Goal: Information Seeking & Learning: Learn about a topic

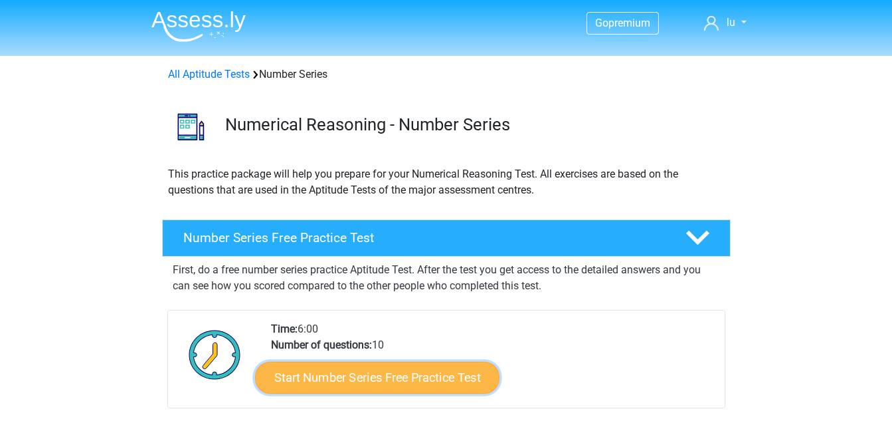
click at [460, 379] on link "Start Number Series Free Practice Test" at bounding box center [377, 377] width 245 height 32
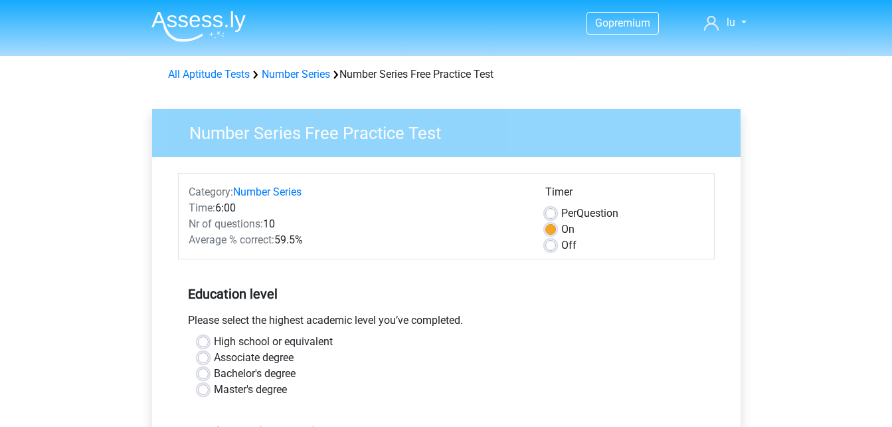
click at [214, 371] on label "Bachelor's degree" at bounding box center [255, 373] width 82 height 16
click at [207, 371] on input "Bachelor's degree" at bounding box center [203, 371] width 11 height 13
radio input "true"
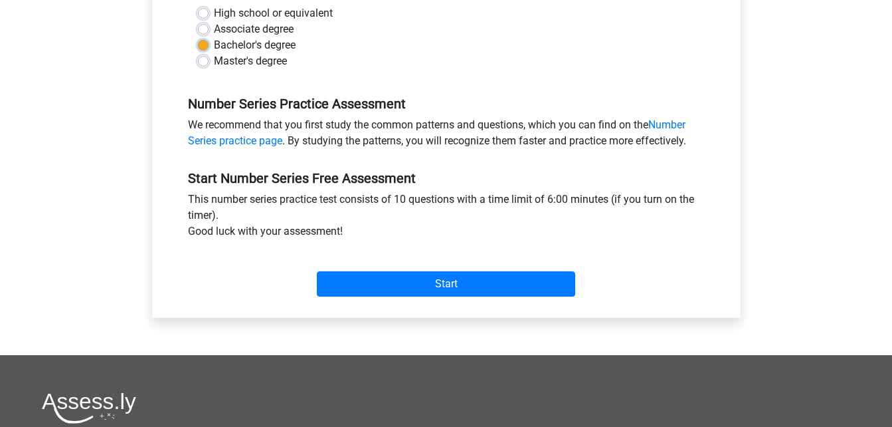
scroll to position [338, 0]
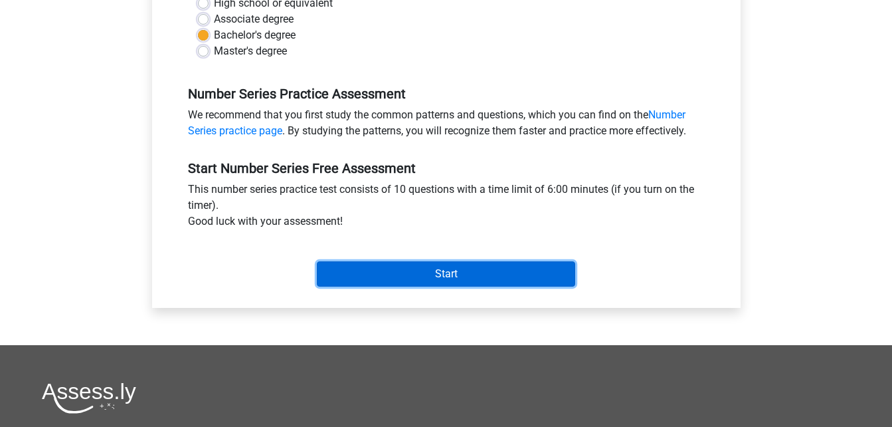
click at [567, 276] on input "Start" at bounding box center [446, 273] width 258 height 25
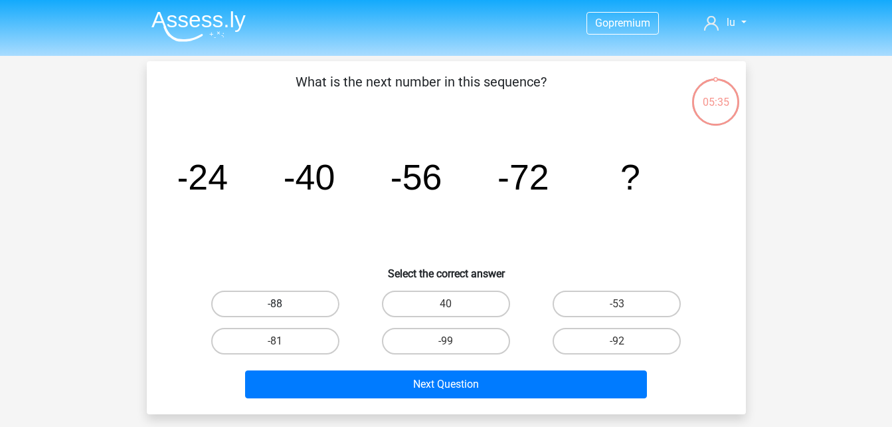
click at [281, 296] on label "-88" at bounding box center [275, 303] width 128 height 27
click at [281, 304] on input "-88" at bounding box center [279, 308] width 9 height 9
radio input "true"
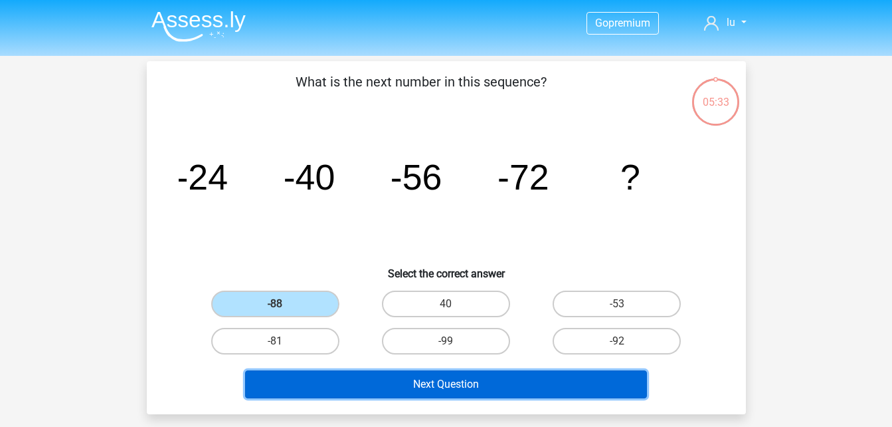
click at [435, 382] on button "Next Question" at bounding box center [446, 384] width 402 height 28
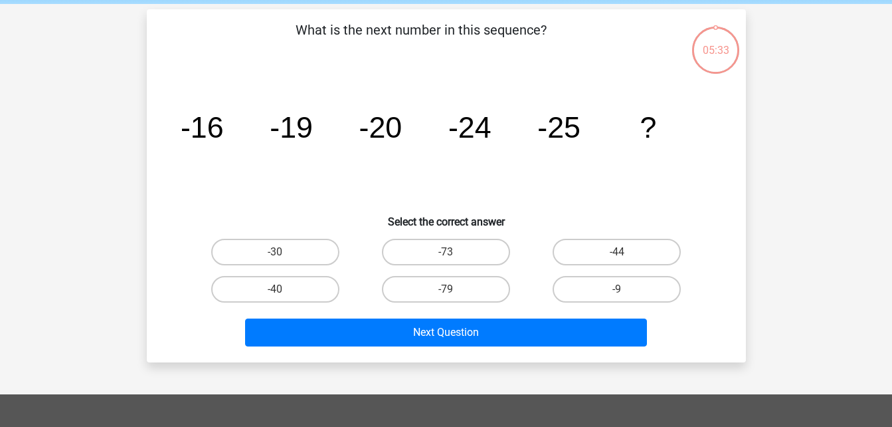
scroll to position [61, 0]
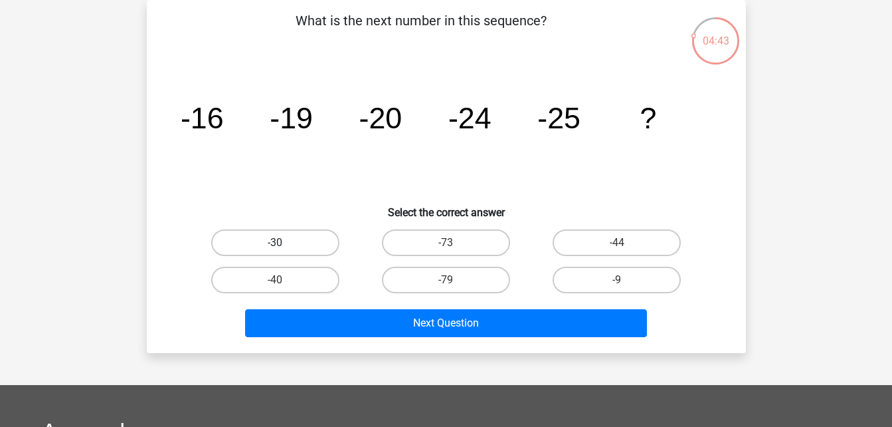
click at [315, 232] on label "-30" at bounding box center [275, 242] width 128 height 27
click at [284, 243] on input "-30" at bounding box center [279, 247] width 9 height 9
radio input "true"
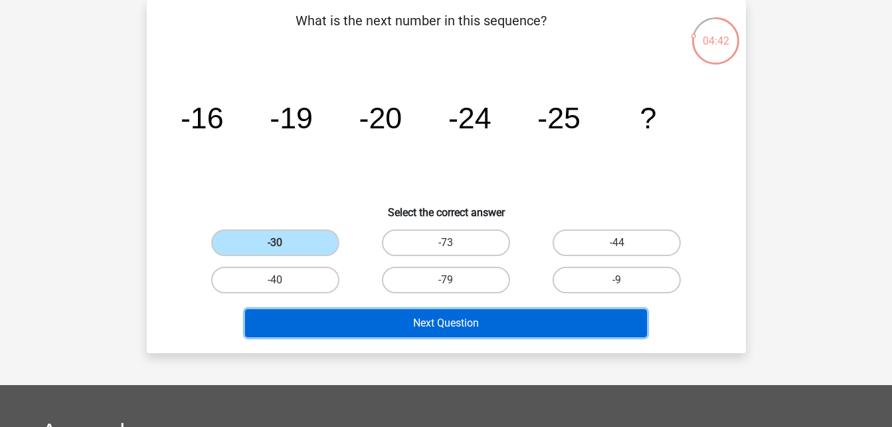
click at [395, 330] on button "Next Question" at bounding box center [446, 323] width 402 height 28
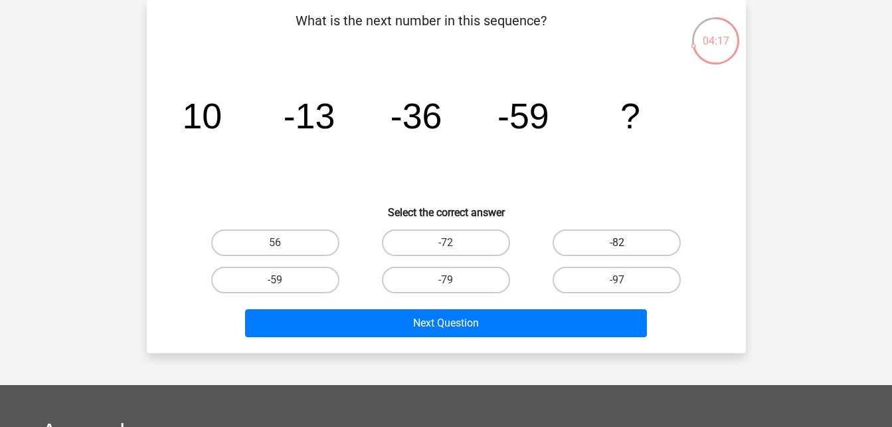
click at [611, 237] on label "-82" at bounding box center [617, 242] width 128 height 27
click at [617, 243] on input "-82" at bounding box center [621, 247] width 9 height 9
radio input "true"
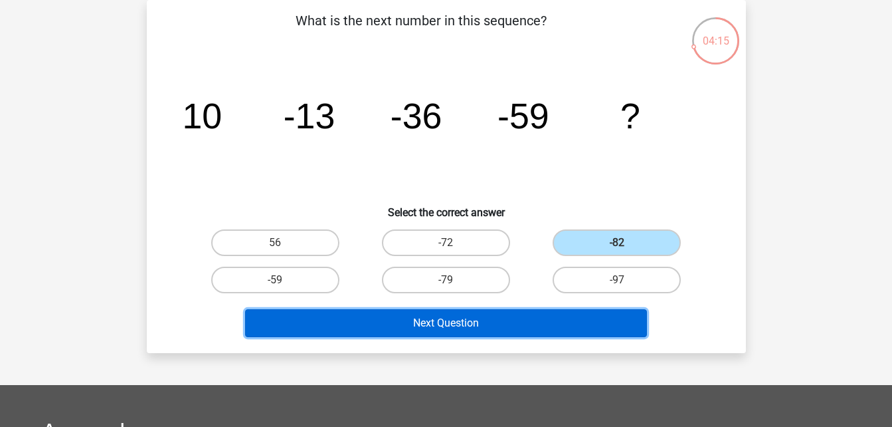
click at [526, 324] on button "Next Question" at bounding box center [446, 323] width 402 height 28
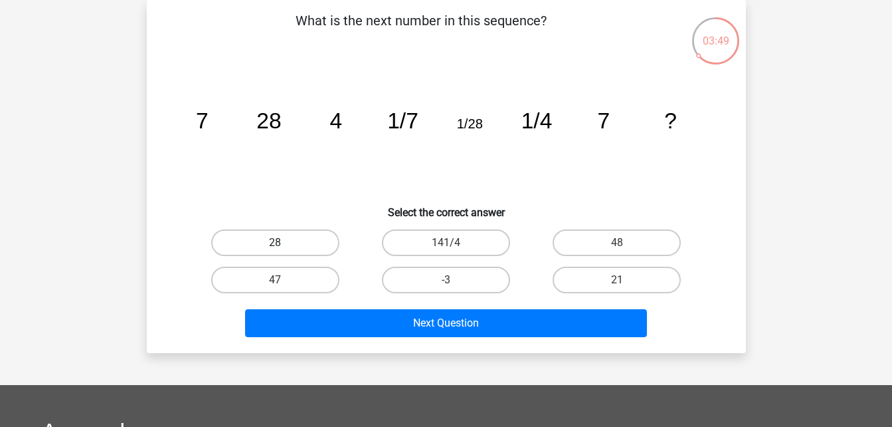
click at [271, 235] on label "28" at bounding box center [275, 242] width 128 height 27
click at [275, 243] on input "28" at bounding box center [279, 247] width 9 height 9
radio input "true"
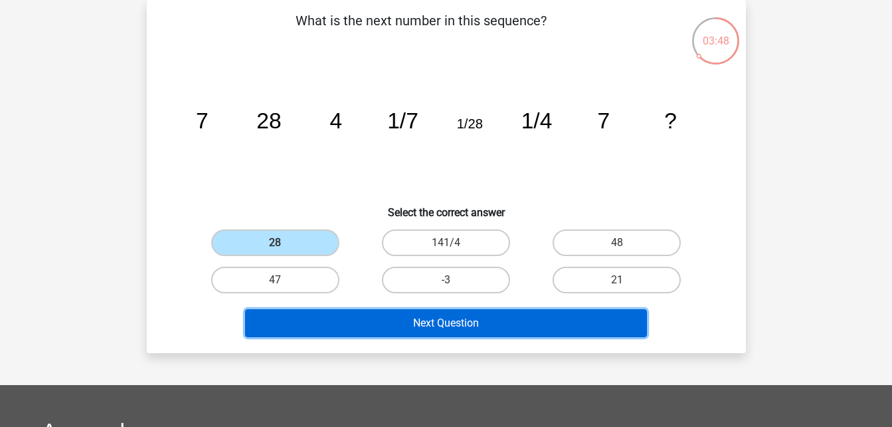
click at [438, 325] on button "Next Question" at bounding box center [446, 323] width 402 height 28
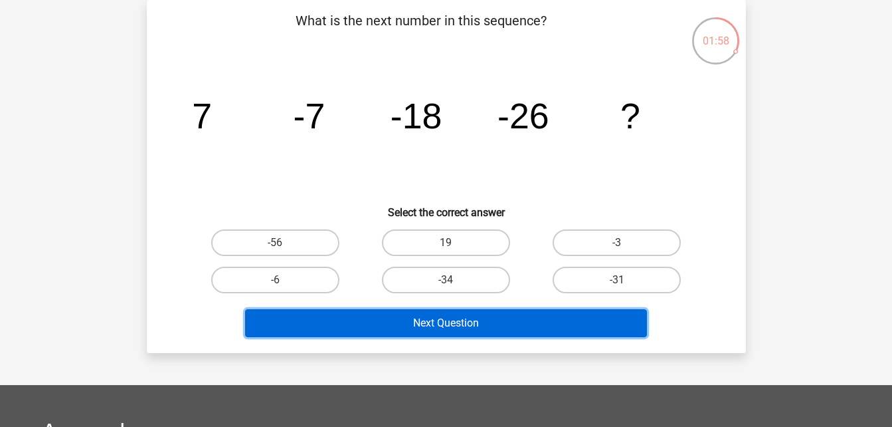
click at [438, 325] on button "Next Question" at bounding box center [446, 323] width 402 height 28
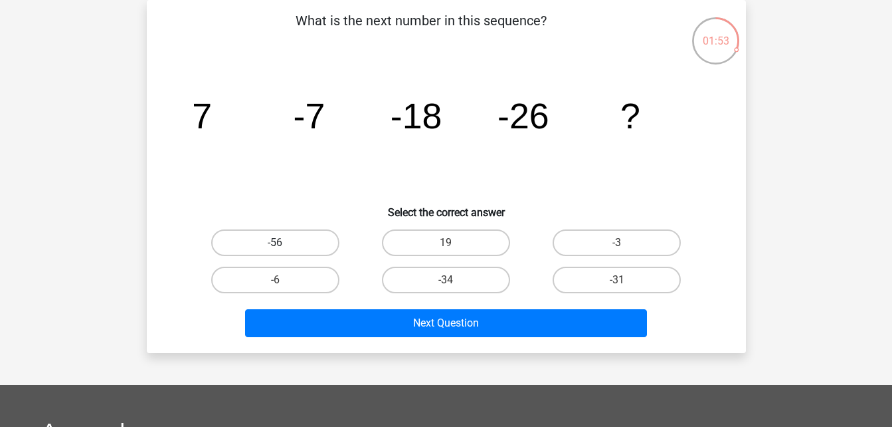
click at [289, 237] on label "-56" at bounding box center [275, 242] width 128 height 27
click at [284, 243] on input "-56" at bounding box center [279, 247] width 9 height 9
radio input "true"
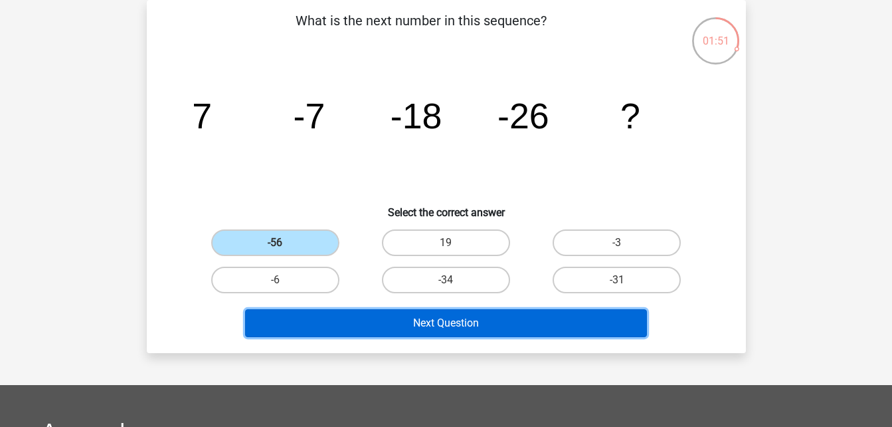
click at [449, 330] on button "Next Question" at bounding box center [446, 323] width 402 height 28
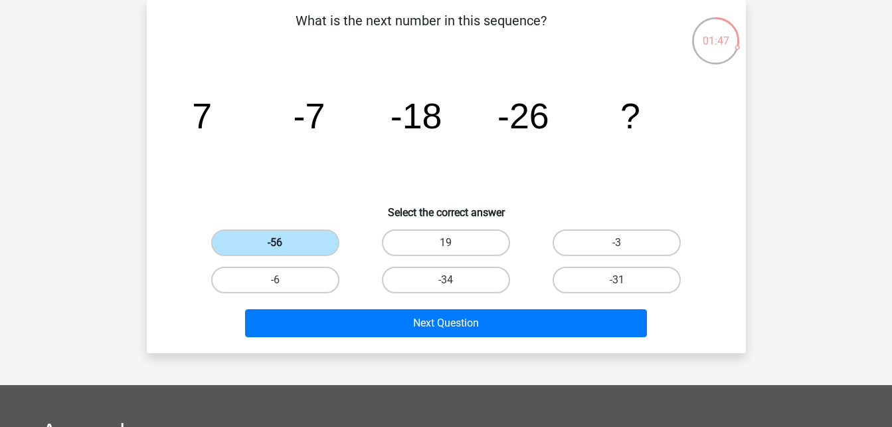
click at [273, 237] on label "-56" at bounding box center [275, 242] width 128 height 27
click at [275, 243] on input "-56" at bounding box center [279, 247] width 9 height 9
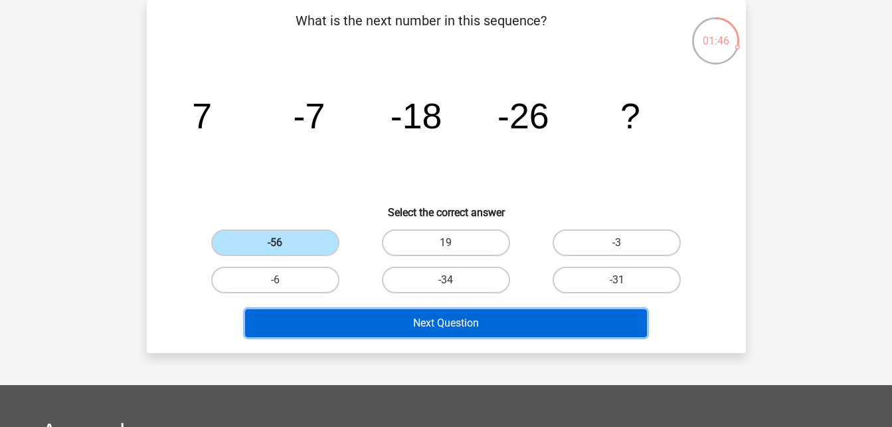
click at [432, 324] on button "Next Question" at bounding box center [446, 323] width 402 height 28
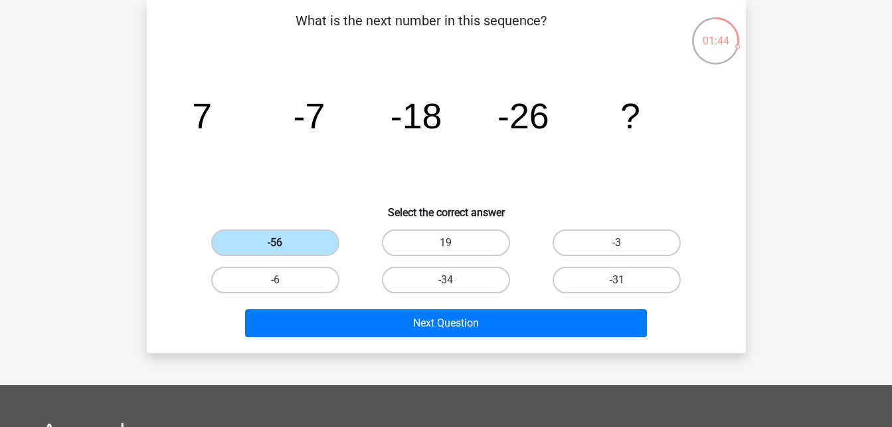
click at [312, 239] on label "-56" at bounding box center [275, 242] width 128 height 27
click at [284, 243] on input "-56" at bounding box center [279, 247] width 9 height 9
click at [312, 239] on label "-56" at bounding box center [275, 242] width 128 height 27
click at [284, 243] on input "-56" at bounding box center [279, 247] width 9 height 9
click at [371, 203] on h6 "Select the correct answer" at bounding box center [446, 206] width 557 height 23
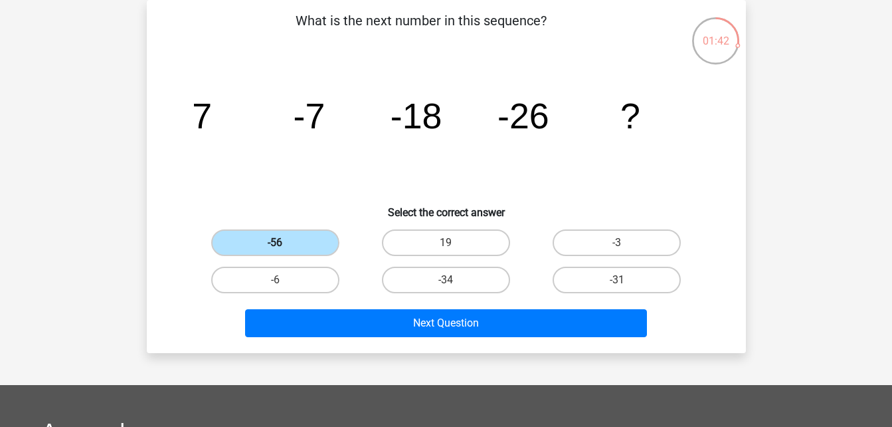
click at [319, 243] on label "-56" at bounding box center [275, 242] width 128 height 27
click at [284, 243] on input "-56" at bounding box center [279, 247] width 9 height 9
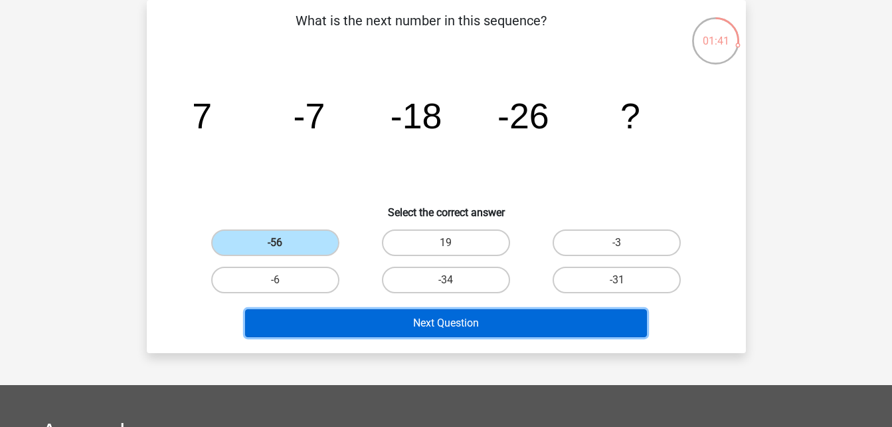
click at [403, 322] on button "Next Question" at bounding box center [446, 323] width 402 height 28
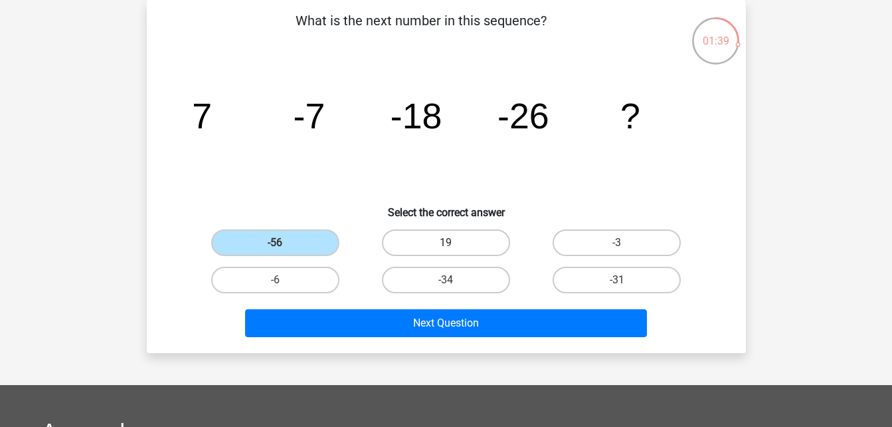
click at [427, 243] on label "19" at bounding box center [446, 242] width 128 height 27
click at [446, 243] on input "19" at bounding box center [450, 247] width 9 height 9
radio input "true"
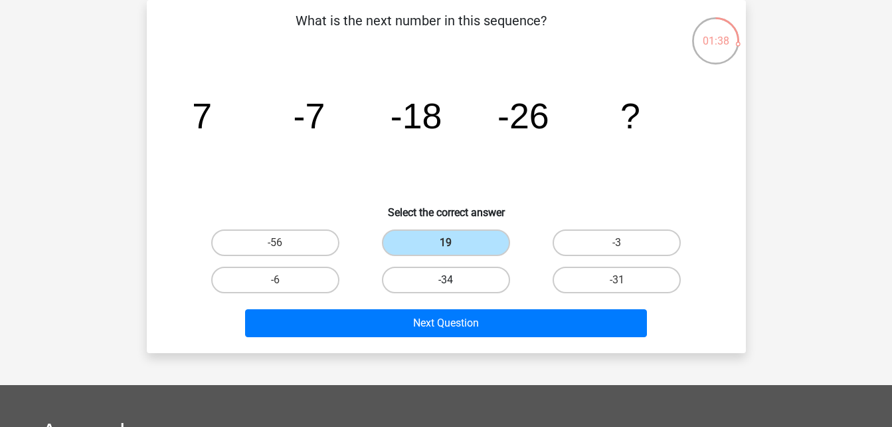
click at [427, 282] on label "-34" at bounding box center [446, 279] width 128 height 27
click at [446, 282] on input "-34" at bounding box center [450, 284] width 9 height 9
radio input "true"
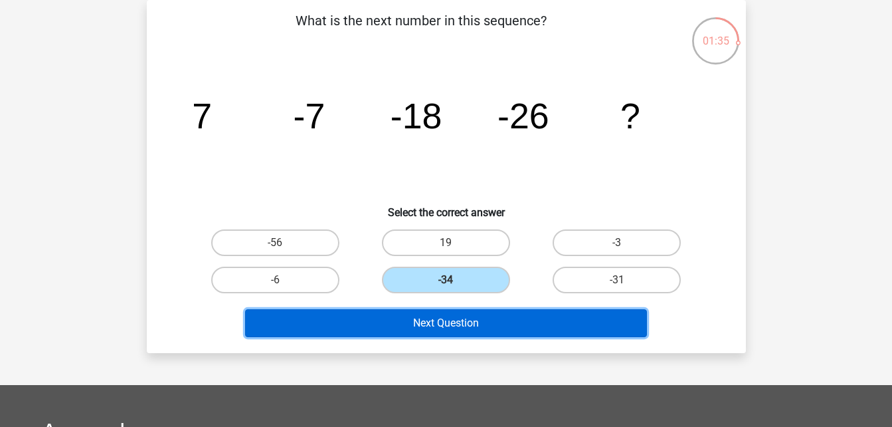
click at [463, 324] on button "Next Question" at bounding box center [446, 323] width 402 height 28
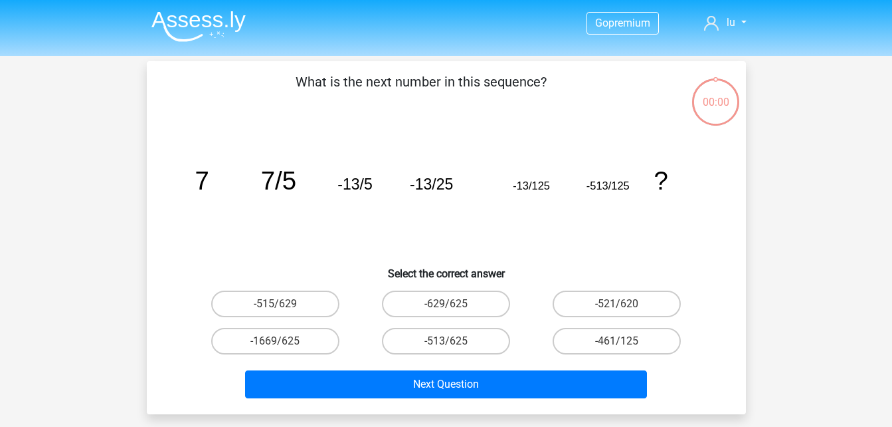
scroll to position [61, 0]
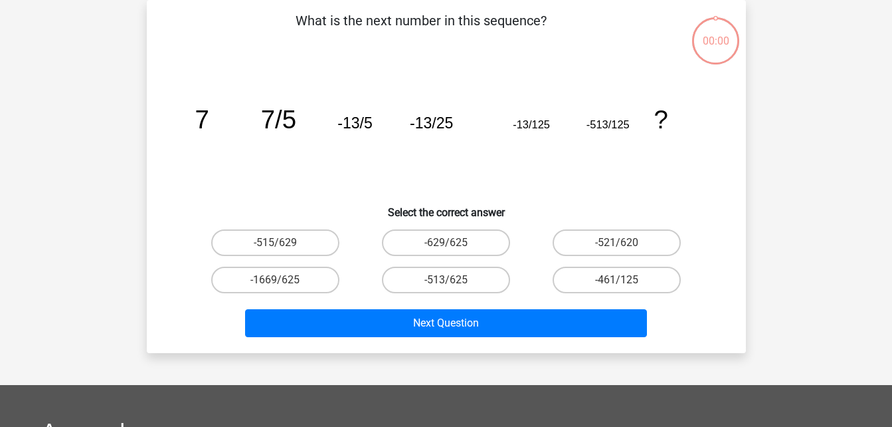
click at [435, 280] on label "-513/625" at bounding box center [446, 279] width 128 height 27
click at [446, 280] on input "-513/625" at bounding box center [450, 284] width 9 height 9
radio input "true"
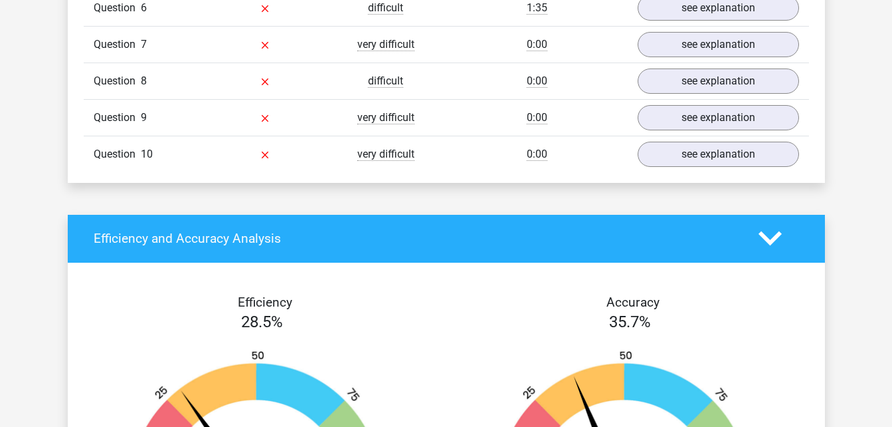
scroll to position [1094, 0]
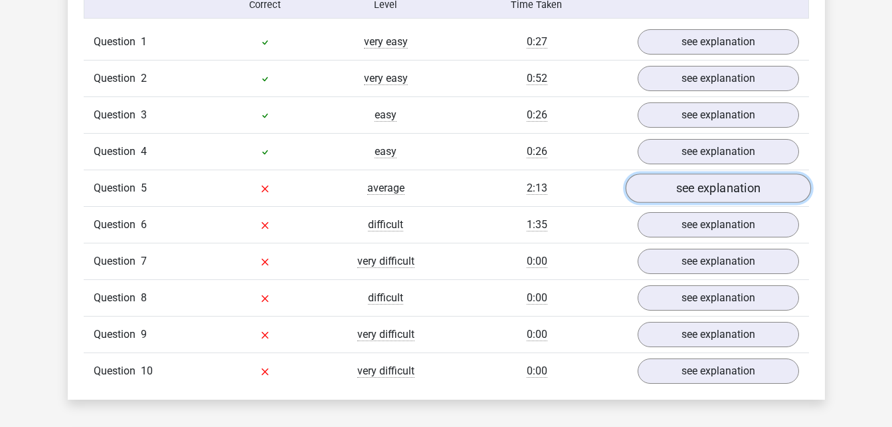
click at [726, 185] on link "see explanation" at bounding box center [717, 187] width 185 height 29
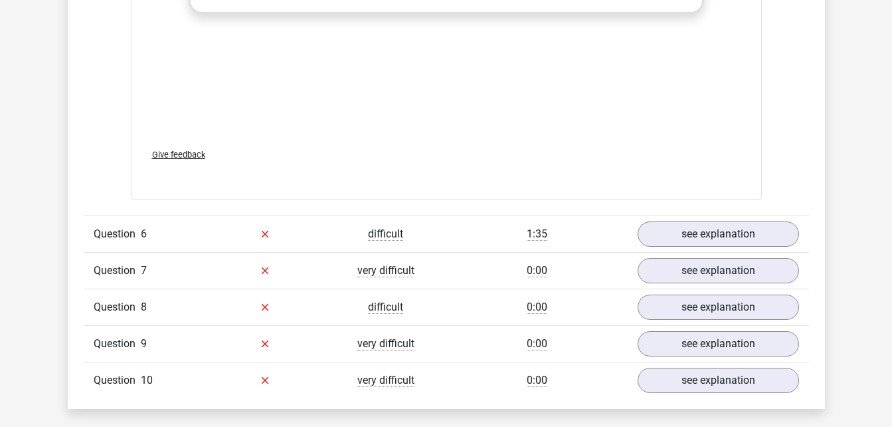
scroll to position [1898, 0]
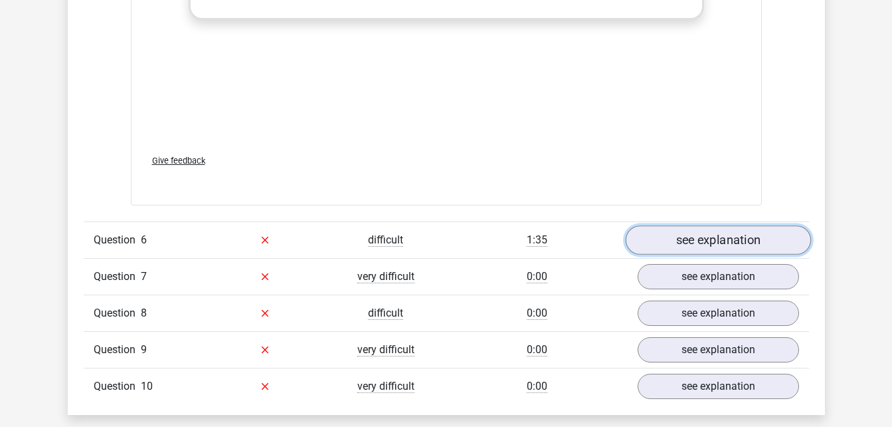
click at [751, 245] on link "see explanation" at bounding box center [717, 239] width 185 height 29
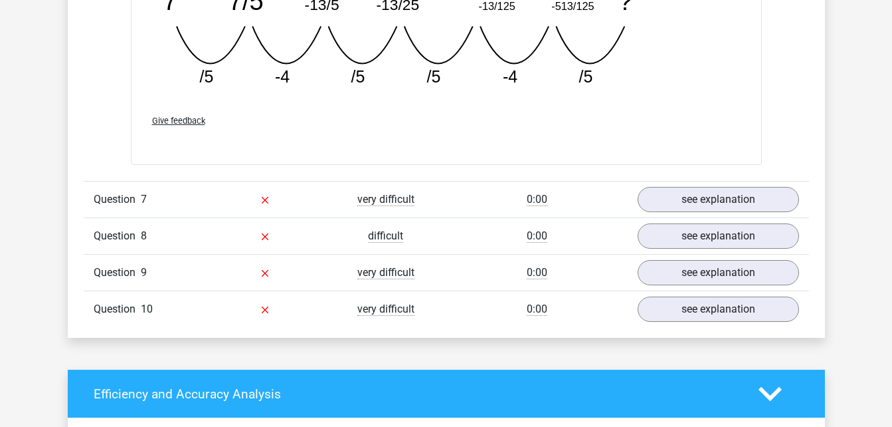
scroll to position [2624, 0]
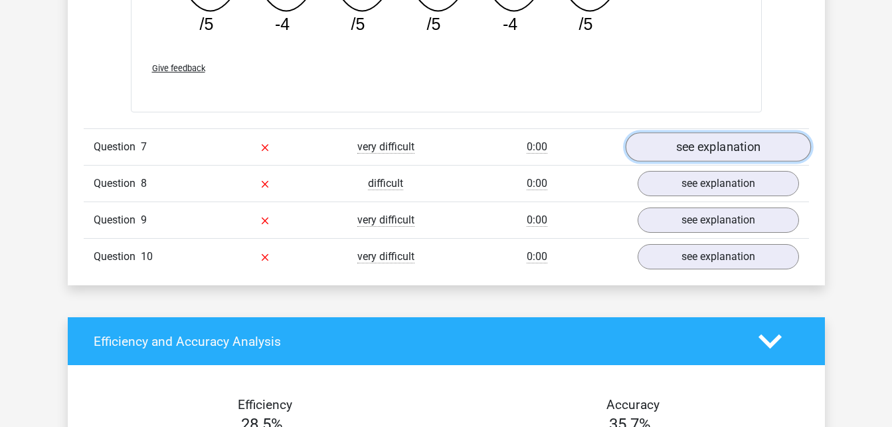
click at [728, 150] on link "see explanation" at bounding box center [717, 147] width 185 height 29
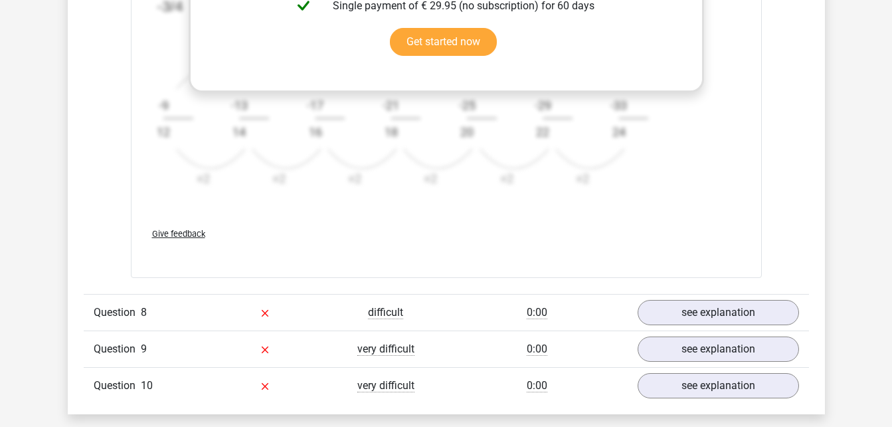
scroll to position [3421, 0]
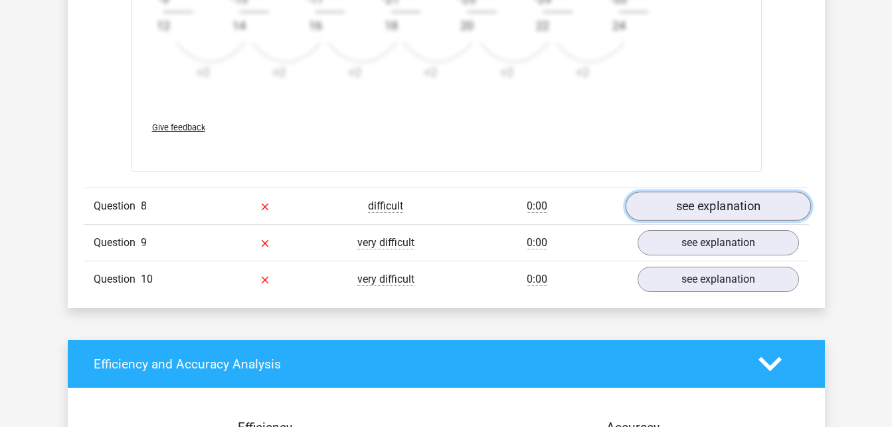
click at [702, 209] on link "see explanation" at bounding box center [717, 205] width 185 height 29
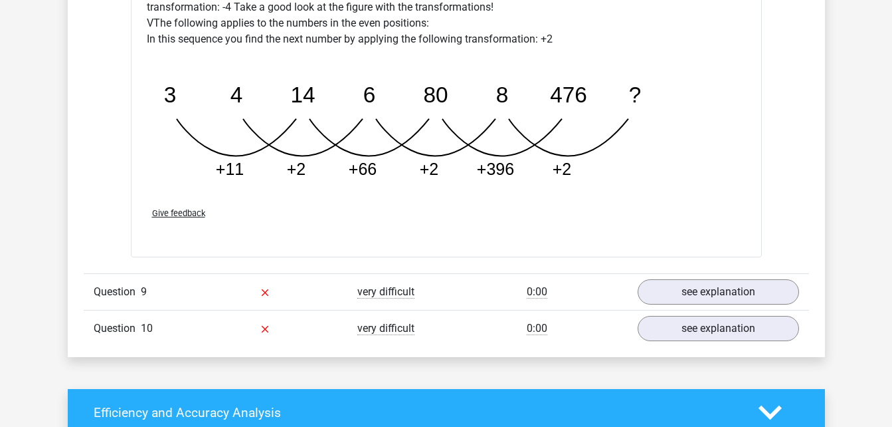
scroll to position [4059, 0]
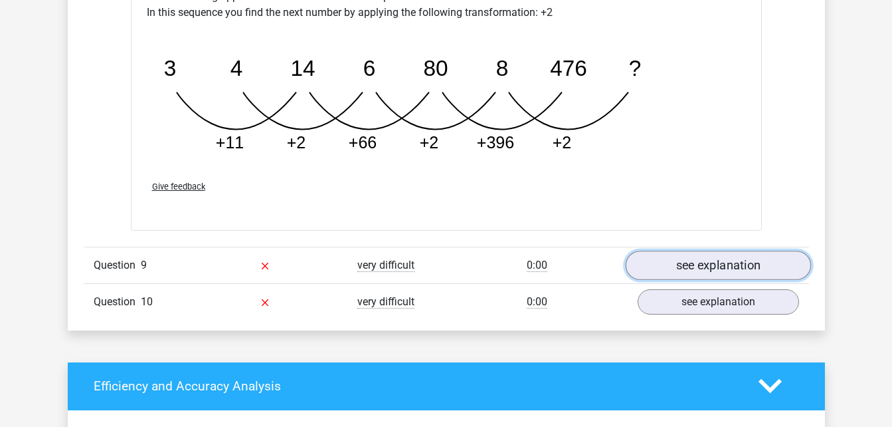
click at [704, 257] on link "see explanation" at bounding box center [717, 265] width 185 height 29
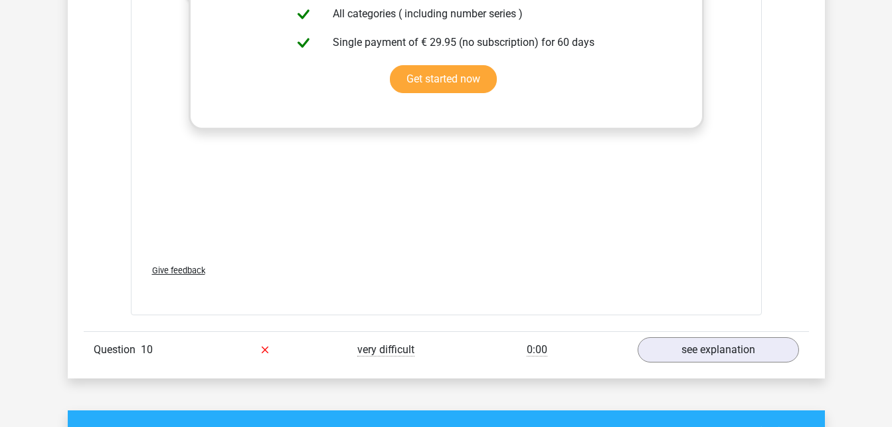
scroll to position [4858, 0]
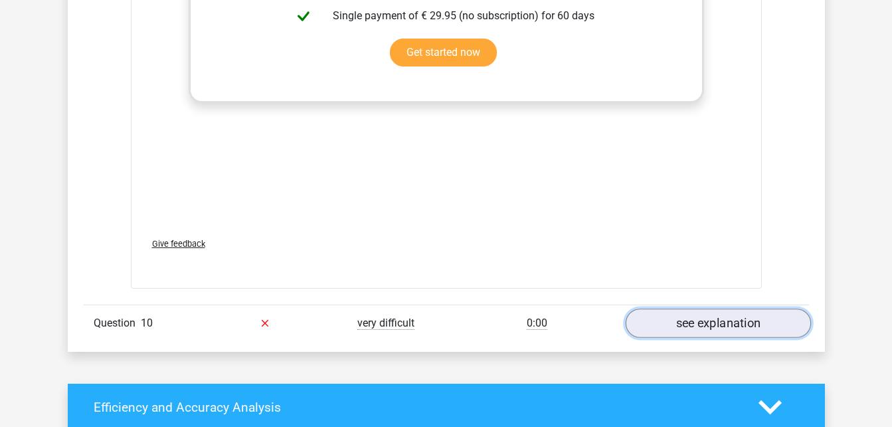
click at [707, 317] on link "see explanation" at bounding box center [717, 322] width 185 height 29
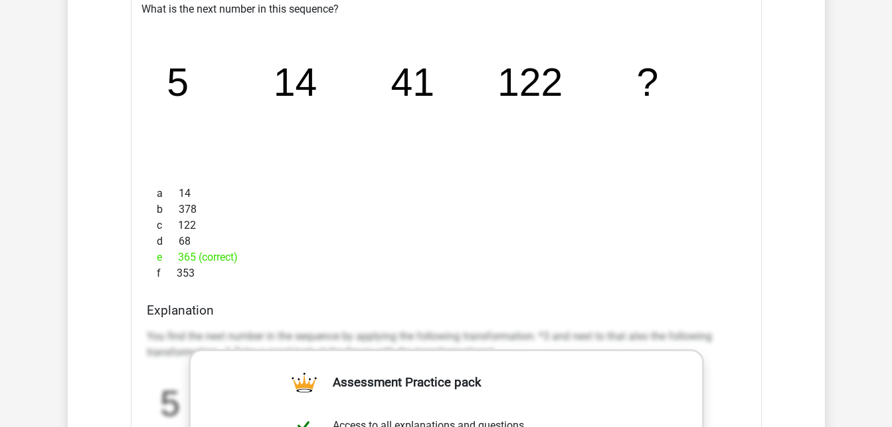
scroll to position [5257, 0]
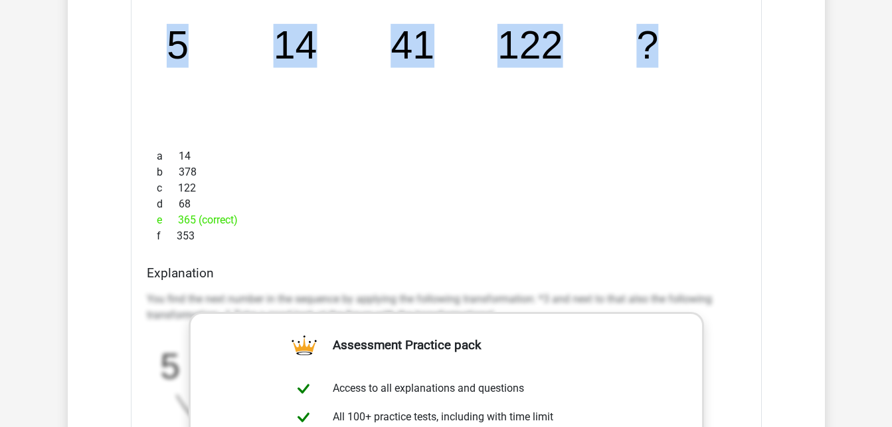
drag, startPoint x: 169, startPoint y: 46, endPoint x: 671, endPoint y: 69, distance: 502.9
click at [671, 69] on icon "image/svg+xml 5 14 41 122 ?" at bounding box center [446, 59] width 589 height 148
copy g "5 14 41 122 ?"
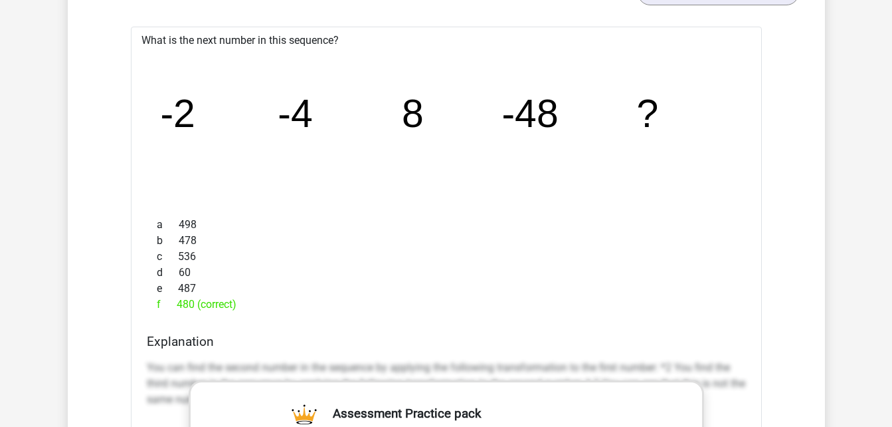
scroll to position [4344, 0]
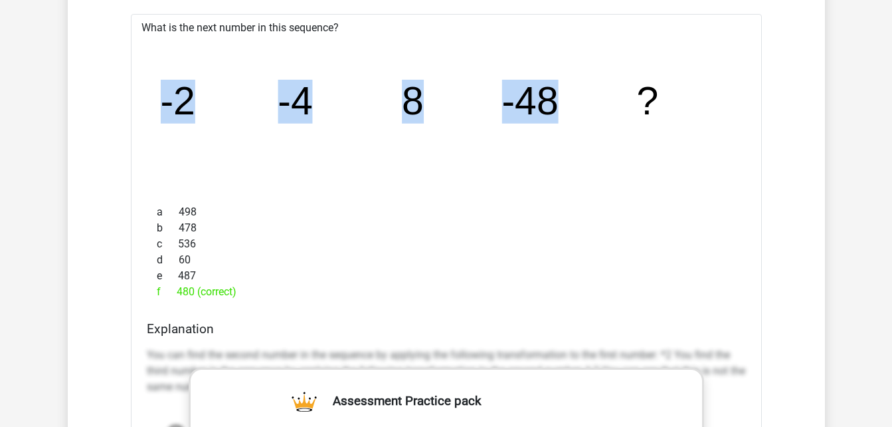
drag, startPoint x: 159, startPoint y: 103, endPoint x: 611, endPoint y: 104, distance: 451.8
click at [611, 104] on icon "image/svg+xml -2 -4 8 -48 ?" at bounding box center [446, 115] width 589 height 148
drag, startPoint x: 666, startPoint y: 103, endPoint x: 163, endPoint y: 108, distance: 502.4
click at [163, 108] on icon "image/svg+xml -2 -4 8 -48 ?" at bounding box center [446, 115] width 589 height 148
copy g "-2 -4 8 -48 ?"
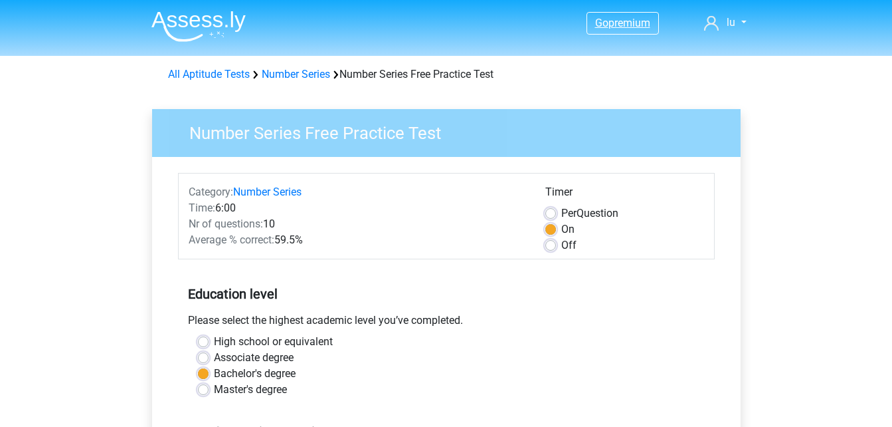
click at [606, 16] on link "Go premium" at bounding box center [622, 23] width 71 height 18
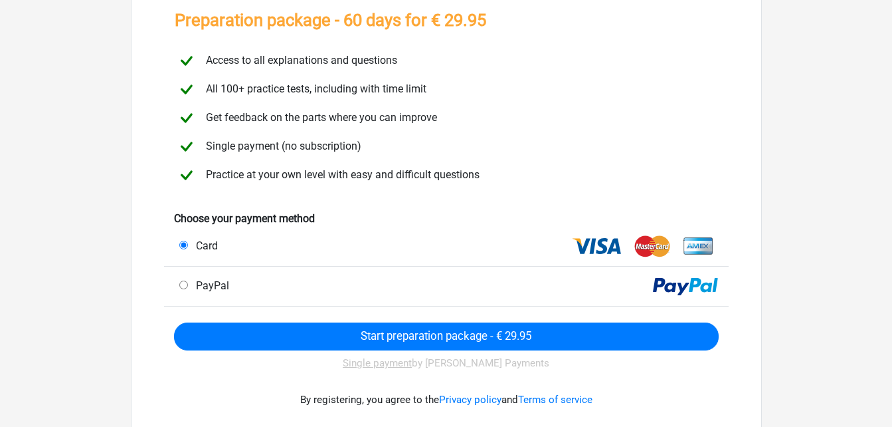
scroll to position [86, 0]
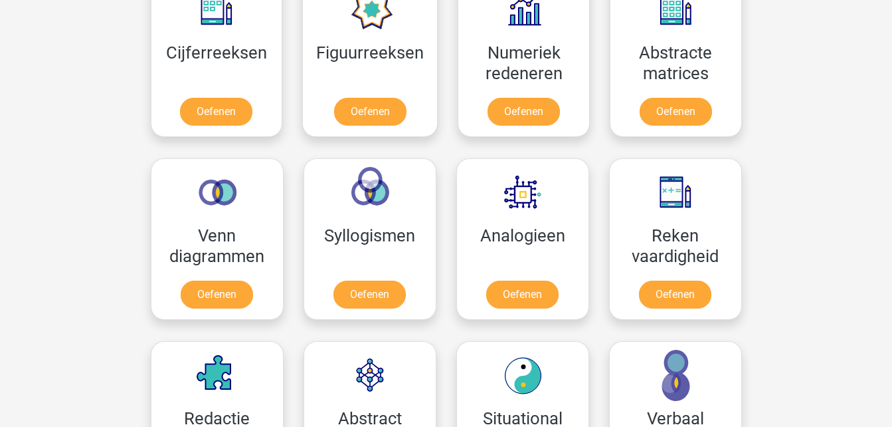
scroll to position [563, 0]
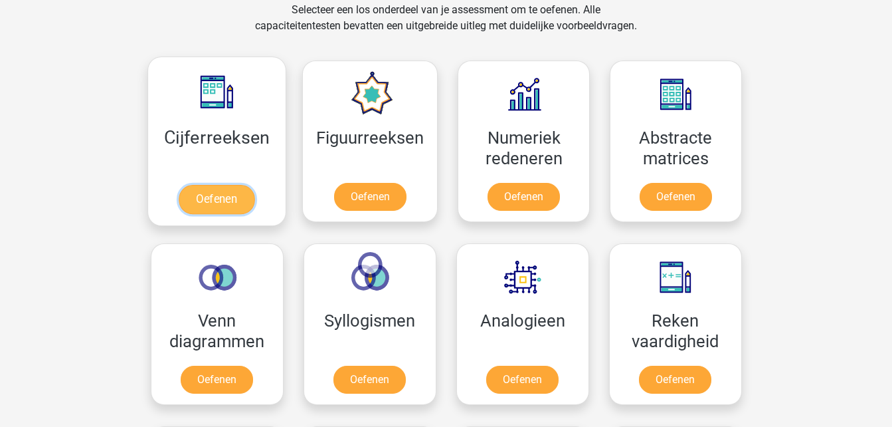
click at [215, 194] on link "Oefenen" at bounding box center [217, 199] width 76 height 29
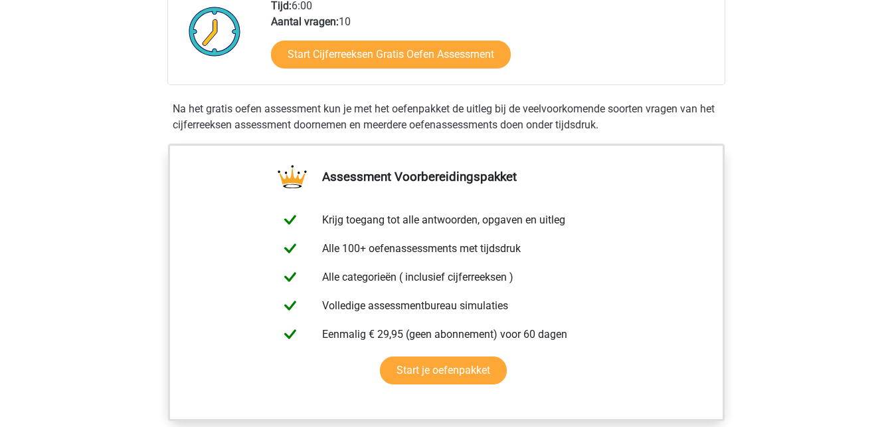
scroll to position [294, 0]
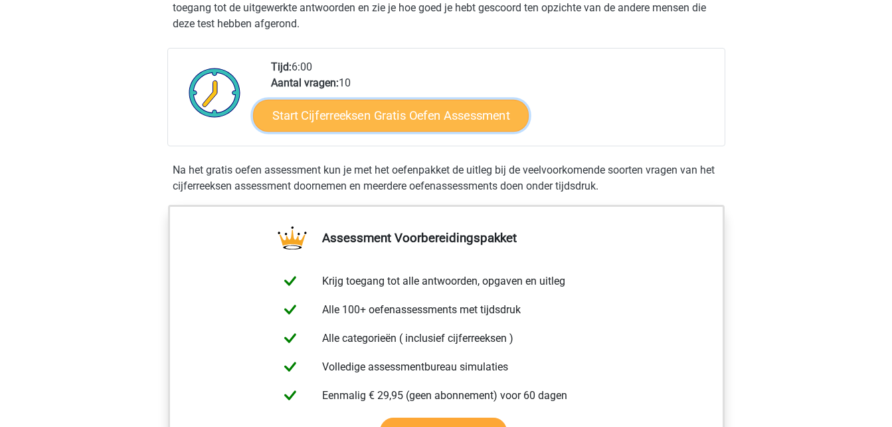
click at [413, 118] on link "Start Cijferreeksen Gratis Oefen Assessment" at bounding box center [391, 115] width 276 height 32
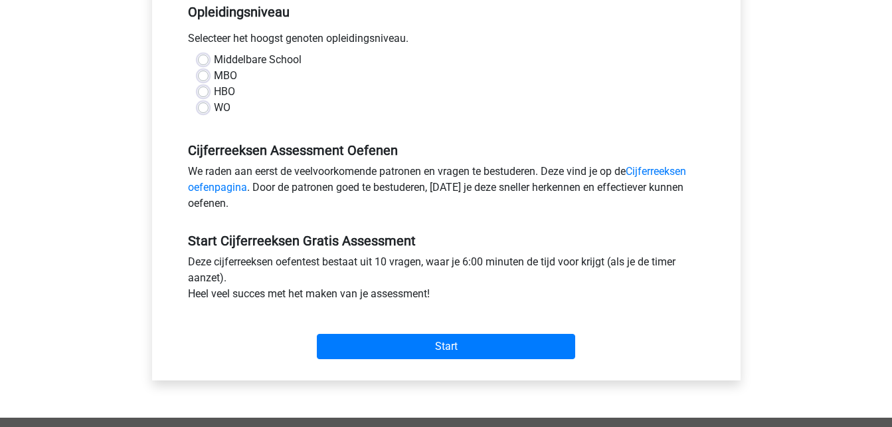
scroll to position [303, 0]
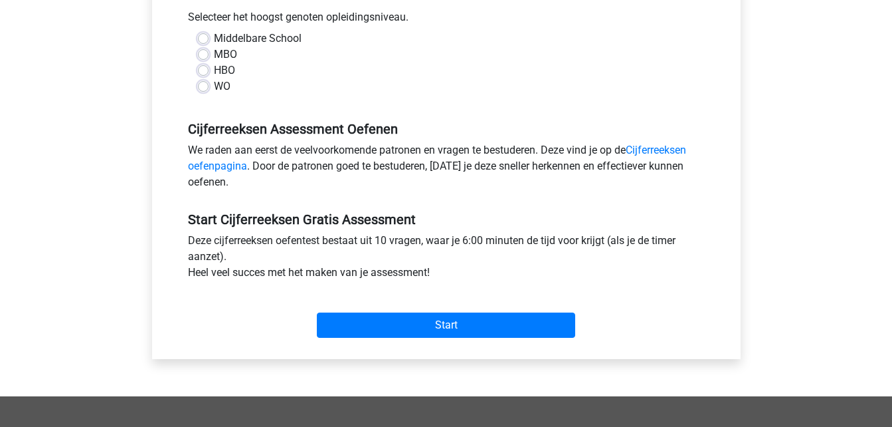
click at [214, 67] on label "HBO" at bounding box center [224, 70] width 21 height 16
click at [203, 67] on input "HBO" at bounding box center [203, 68] width 11 height 13
radio input "true"
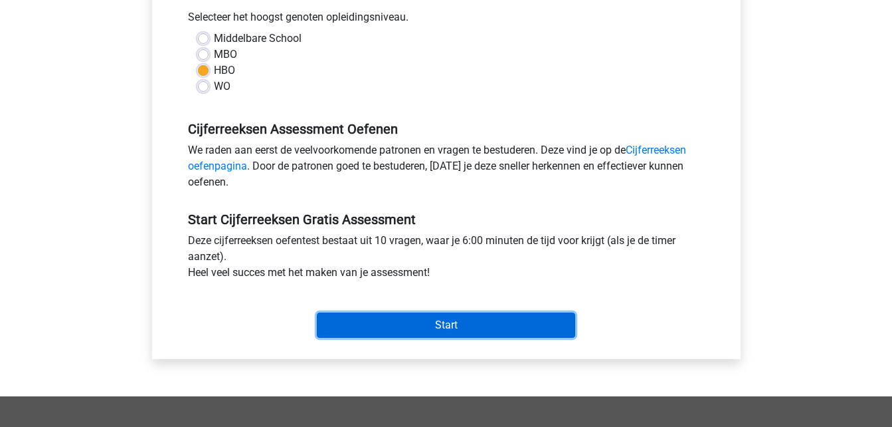
click at [449, 331] on input "Start" at bounding box center [446, 324] width 258 height 25
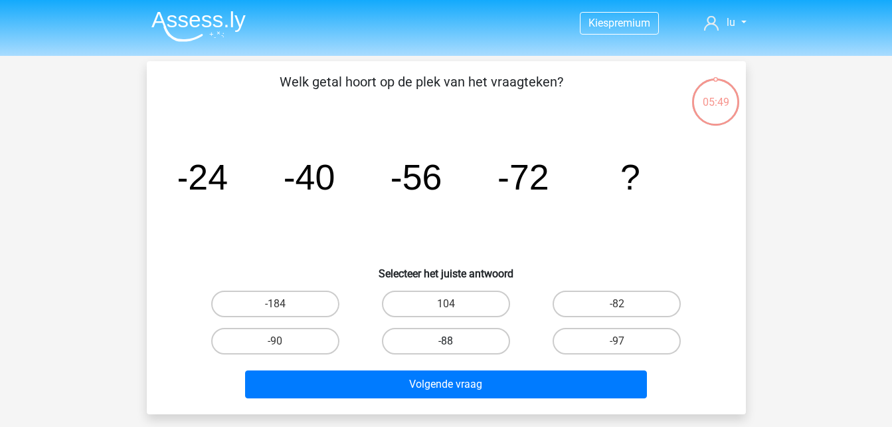
click at [472, 338] on label "-88" at bounding box center [446, 341] width 128 height 27
click at [454, 341] on input "-88" at bounding box center [450, 345] width 9 height 9
radio input "true"
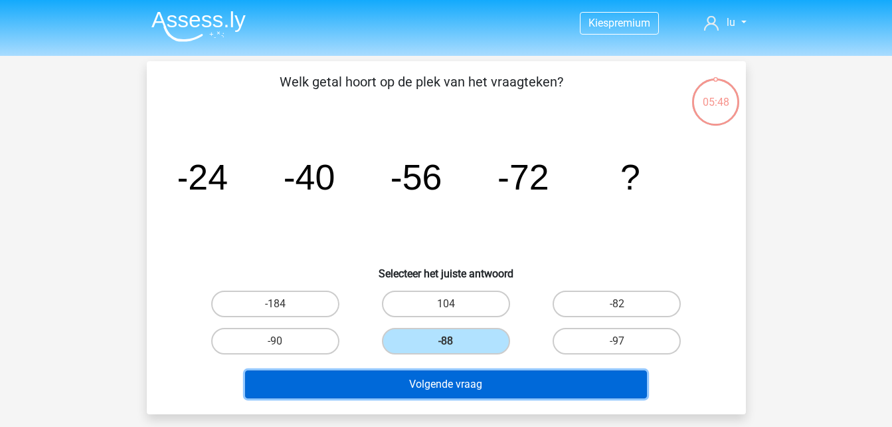
click at [480, 391] on button "Volgende vraag" at bounding box center [446, 384] width 402 height 28
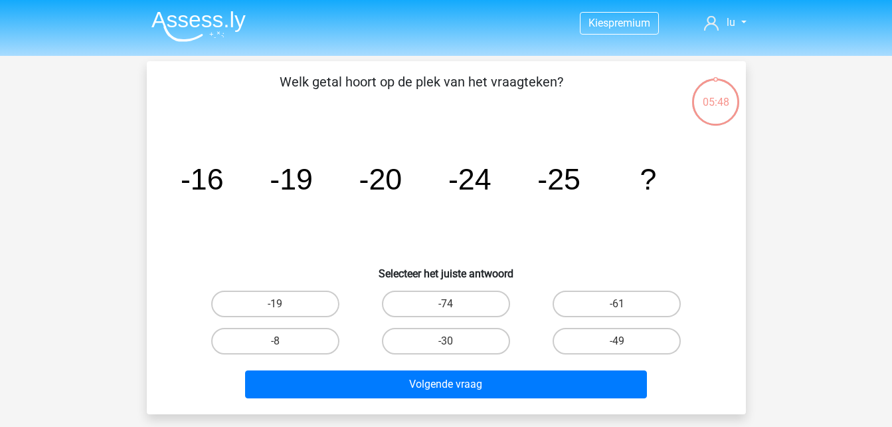
scroll to position [61, 0]
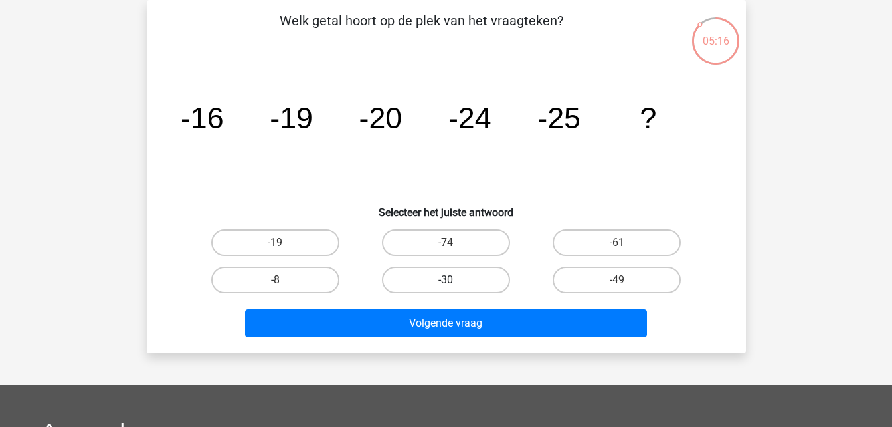
click at [494, 278] on label "-30" at bounding box center [446, 279] width 128 height 27
click at [454, 280] on input "-30" at bounding box center [450, 284] width 9 height 9
radio input "true"
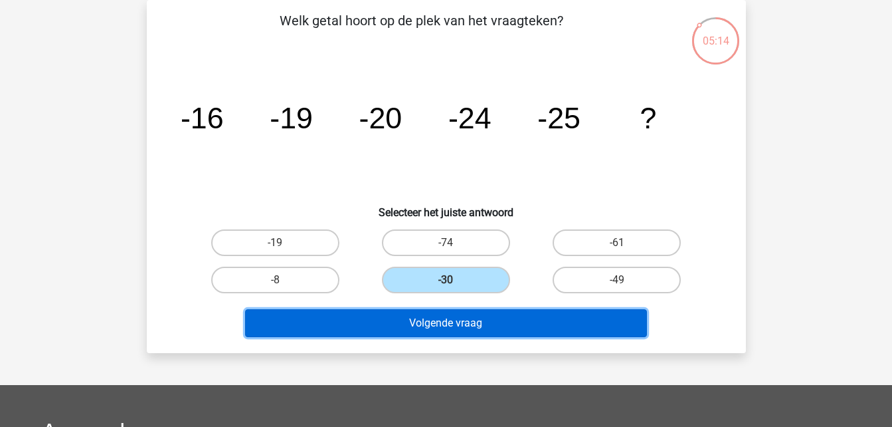
click at [484, 332] on button "Volgende vraag" at bounding box center [446, 323] width 402 height 28
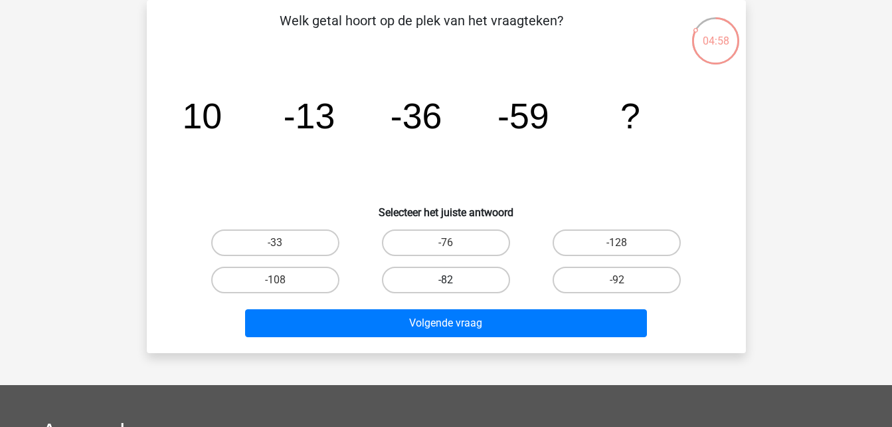
click at [464, 281] on label "-82" at bounding box center [446, 279] width 128 height 27
click at [454, 281] on input "-82" at bounding box center [450, 284] width 9 height 9
radio input "true"
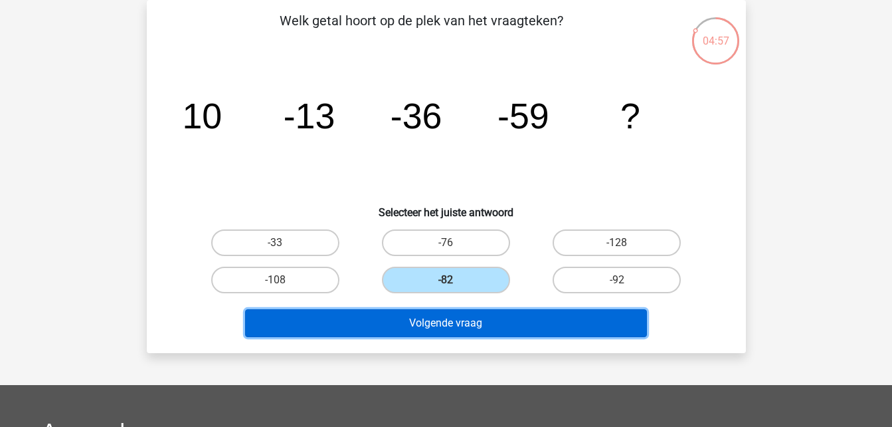
click at [456, 321] on button "Volgende vraag" at bounding box center [446, 323] width 402 height 28
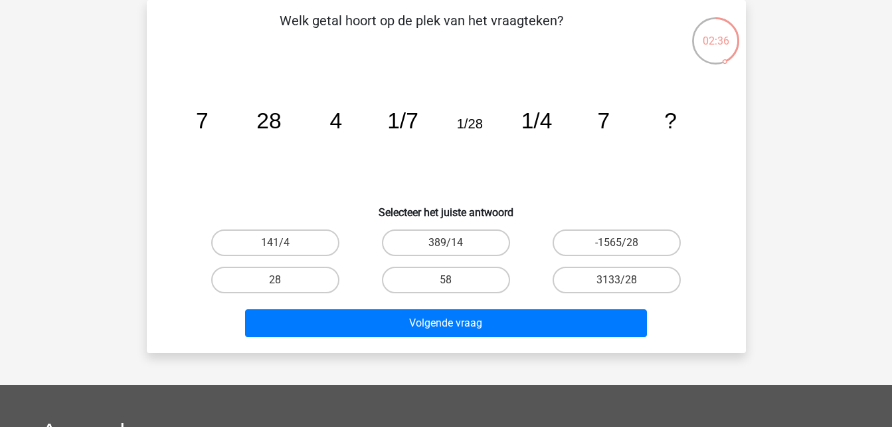
click at [449, 285] on input "58" at bounding box center [450, 284] width 9 height 9
radio input "true"
click at [575, 240] on label "-1565/28" at bounding box center [617, 242] width 128 height 27
click at [617, 243] on input "-1565/28" at bounding box center [621, 247] width 9 height 9
radio input "true"
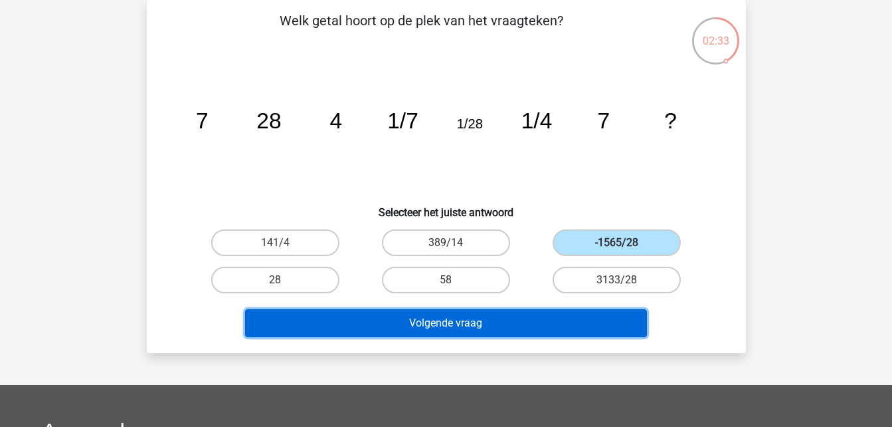
click at [537, 316] on button "Volgende vraag" at bounding box center [446, 323] width 402 height 28
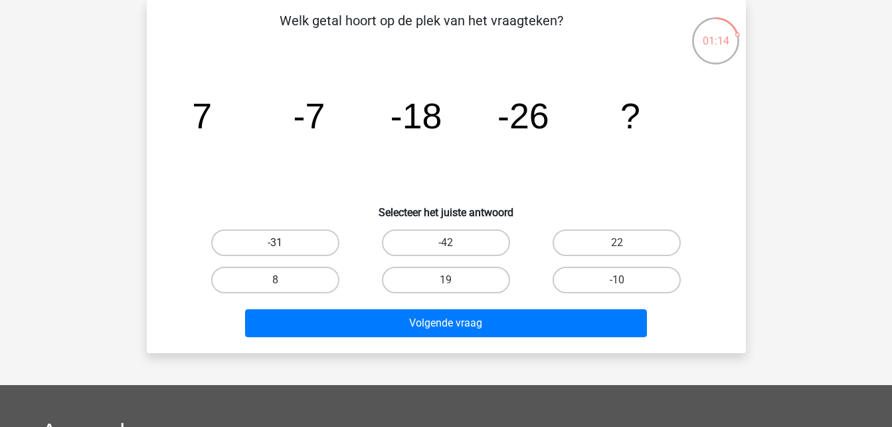
click at [294, 243] on label "-31" at bounding box center [275, 242] width 128 height 27
click at [284, 243] on input "-31" at bounding box center [279, 247] width 9 height 9
radio input "true"
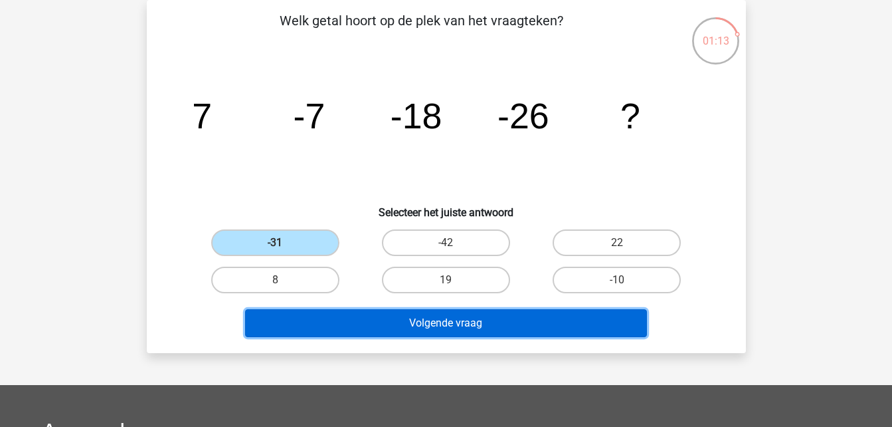
click at [471, 319] on button "Volgende vraag" at bounding box center [446, 323] width 402 height 28
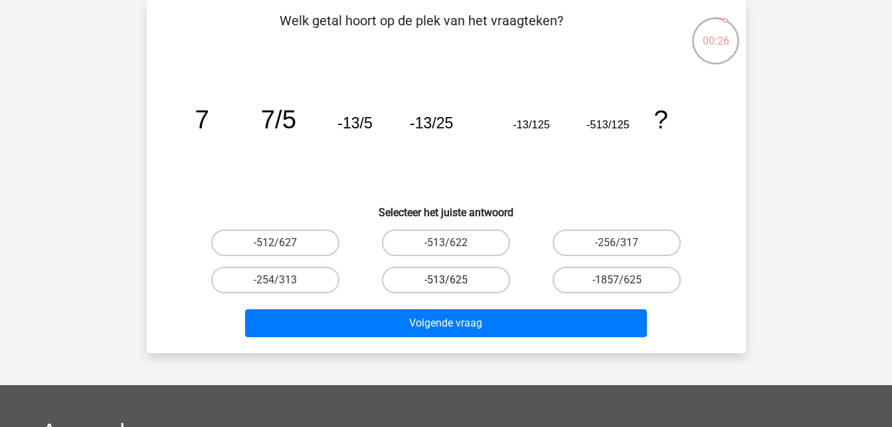
click at [472, 274] on label "-513/625" at bounding box center [446, 279] width 128 height 27
click at [454, 280] on input "-513/625" at bounding box center [450, 284] width 9 height 9
radio input "true"
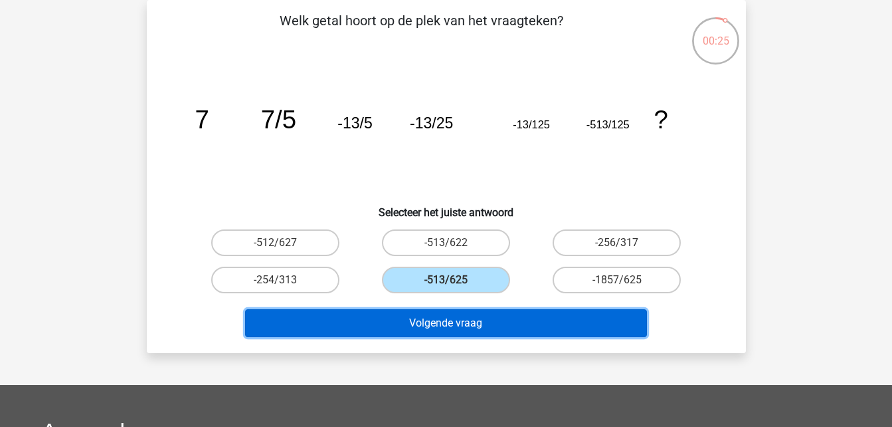
click at [492, 328] on button "Volgende vraag" at bounding box center [446, 323] width 402 height 28
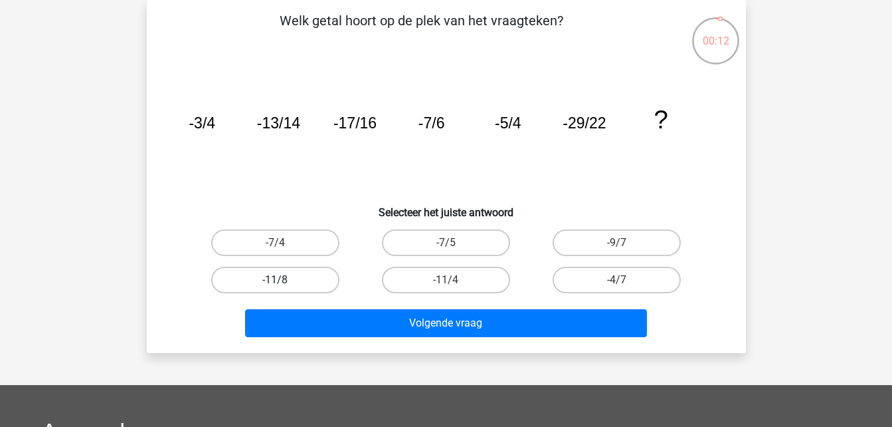
click at [306, 282] on label "-11/8" at bounding box center [275, 279] width 128 height 27
click at [284, 282] on input "-11/8" at bounding box center [279, 284] width 9 height 9
radio input "true"
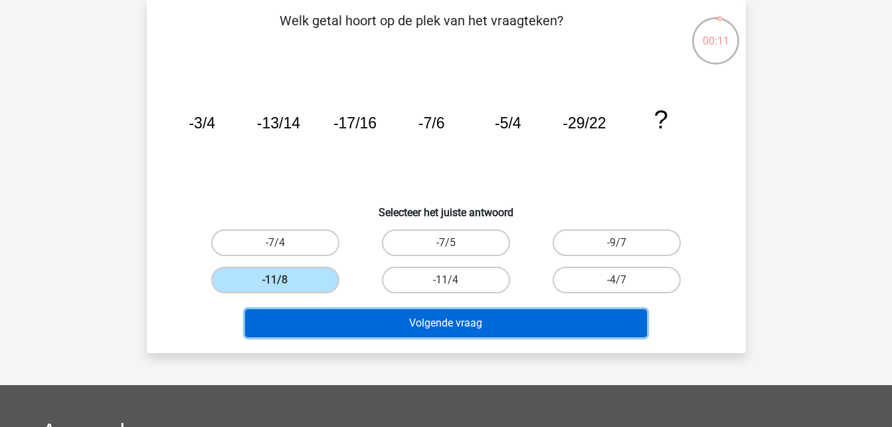
click at [434, 328] on button "Volgende vraag" at bounding box center [446, 323] width 402 height 28
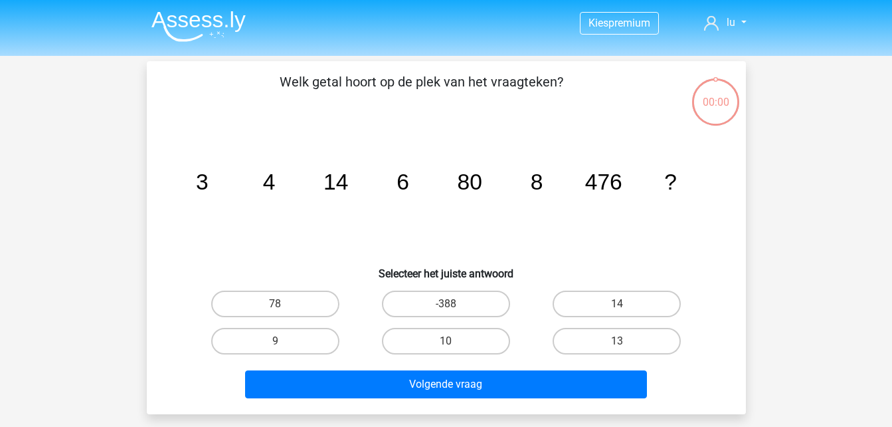
scroll to position [61, 0]
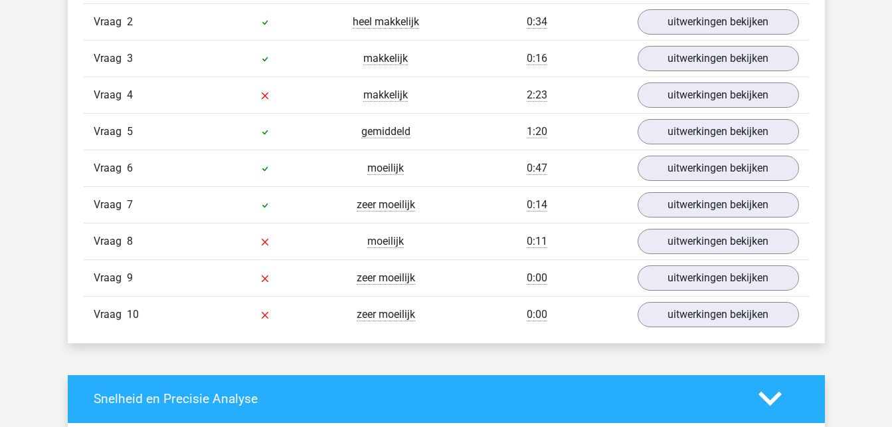
scroll to position [1193, 0]
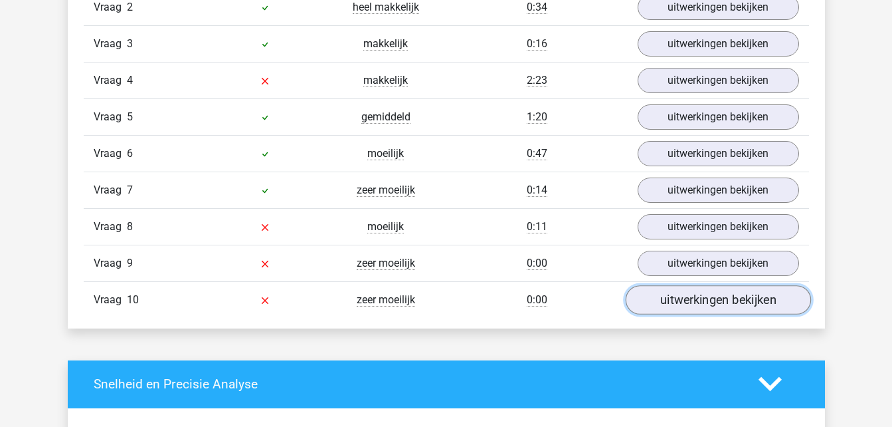
click at [752, 296] on link "uitwerkingen bekijken" at bounding box center [717, 299] width 185 height 29
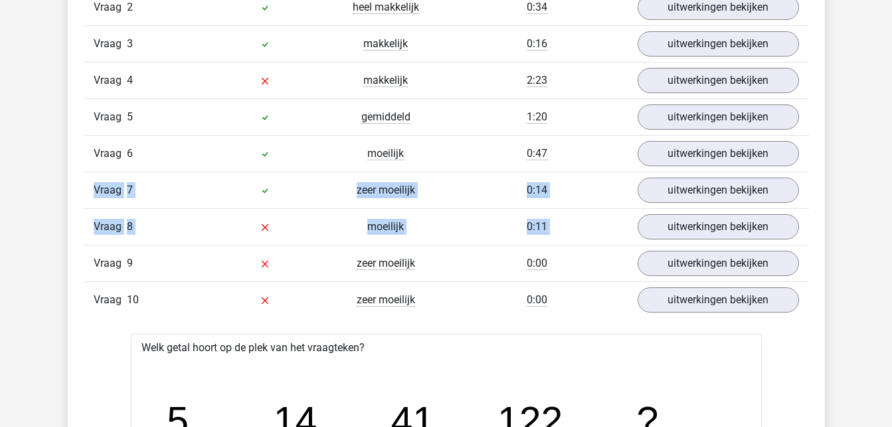
drag, startPoint x: 890, startPoint y: 168, endPoint x: 878, endPoint y: 226, distance: 59.2
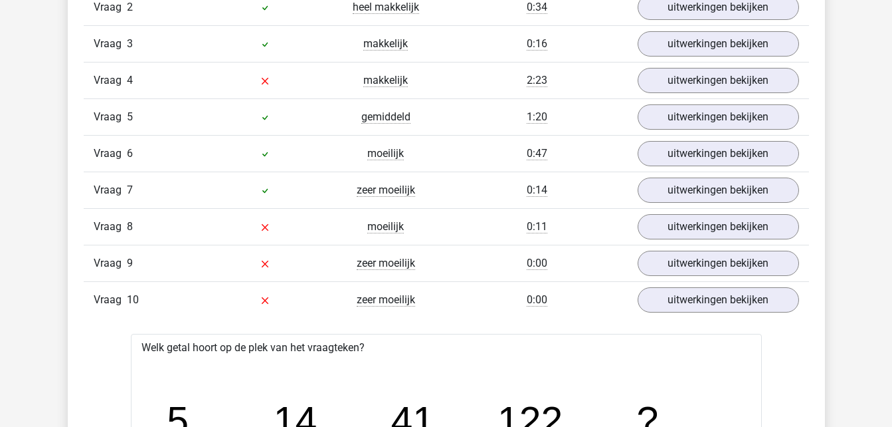
drag, startPoint x: 878, startPoint y: 226, endPoint x: 856, endPoint y: 276, distance: 54.4
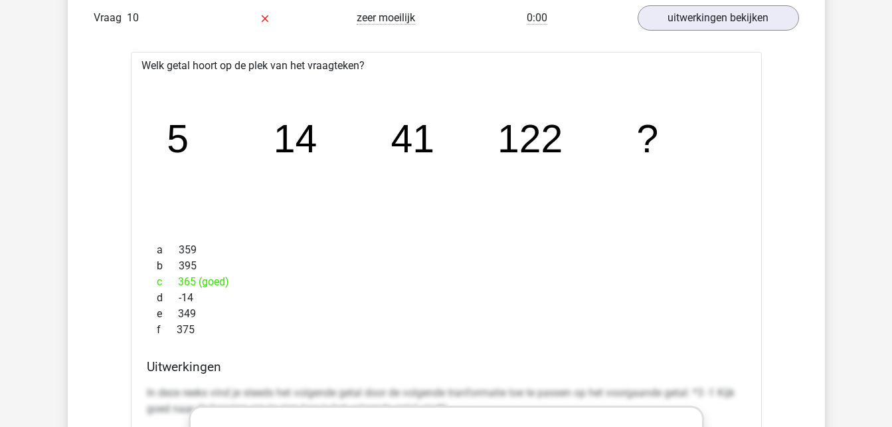
scroll to position [1494, 0]
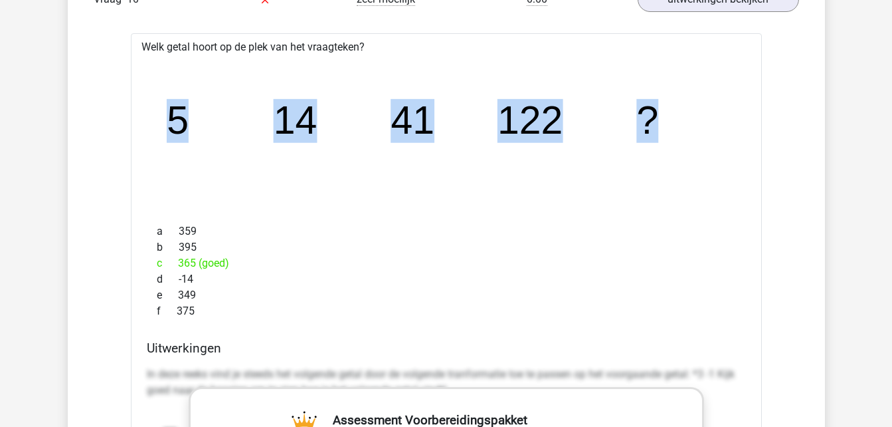
drag, startPoint x: 171, startPoint y: 116, endPoint x: 686, endPoint y: 110, distance: 514.3
click at [686, 110] on icon "image/svg+xml 5 14 41 122 ?" at bounding box center [446, 134] width 589 height 148
copy g "5 14 41 122 ?"
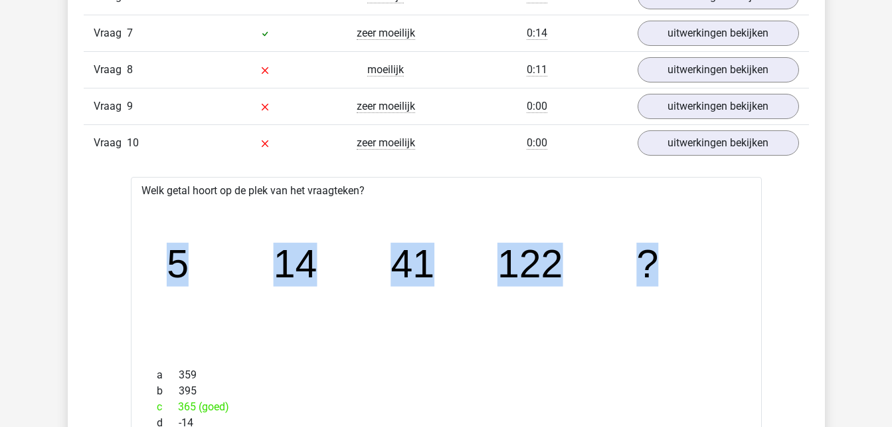
scroll to position [1356, 0]
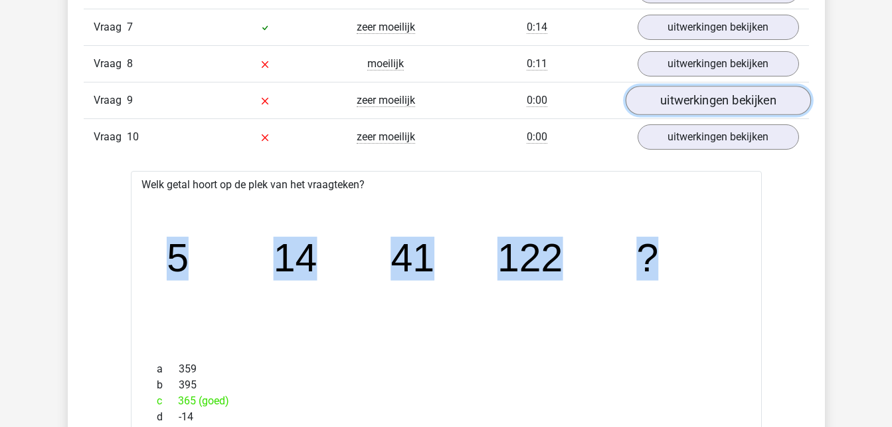
click at [728, 102] on link "uitwerkingen bekijken" at bounding box center [717, 100] width 185 height 29
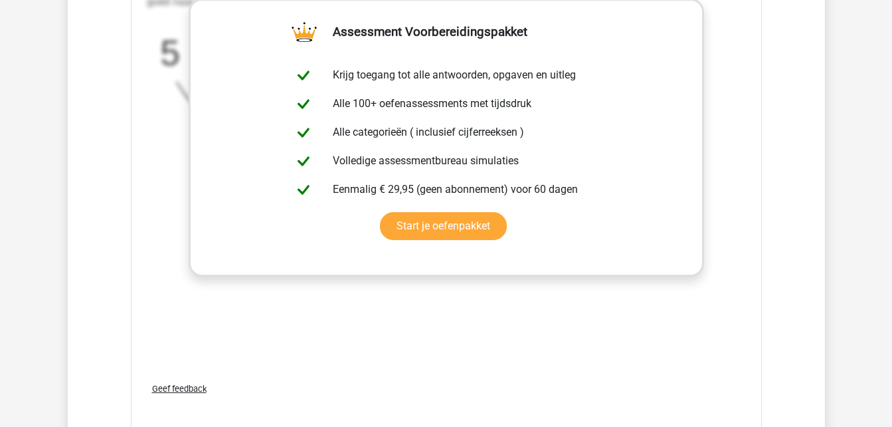
scroll to position [2678, 0]
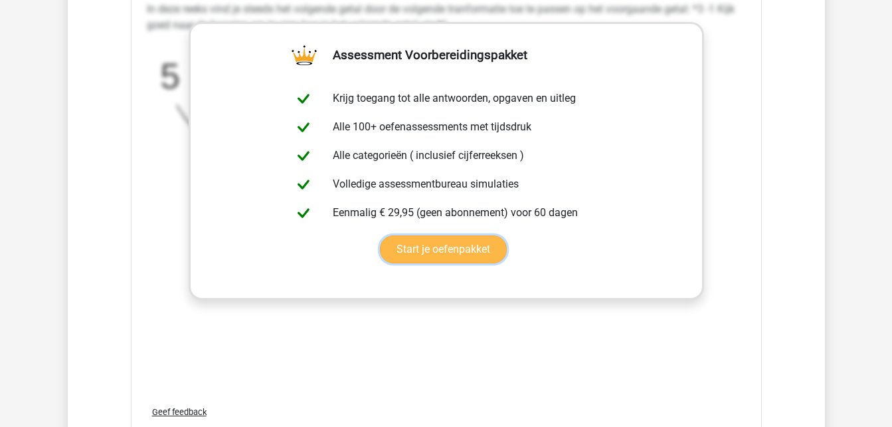
click at [434, 259] on link "Start je oefenpakket" at bounding box center [443, 249] width 127 height 28
